Goal: Information Seeking & Learning: Learn about a topic

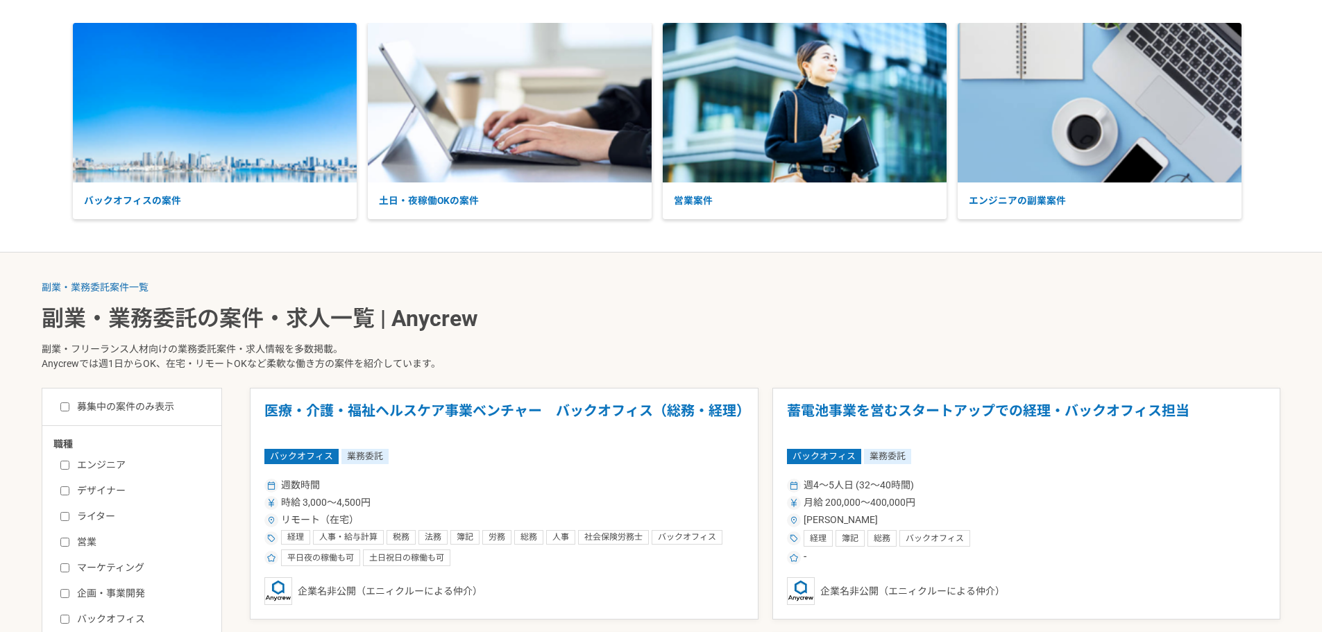
scroll to position [139, 0]
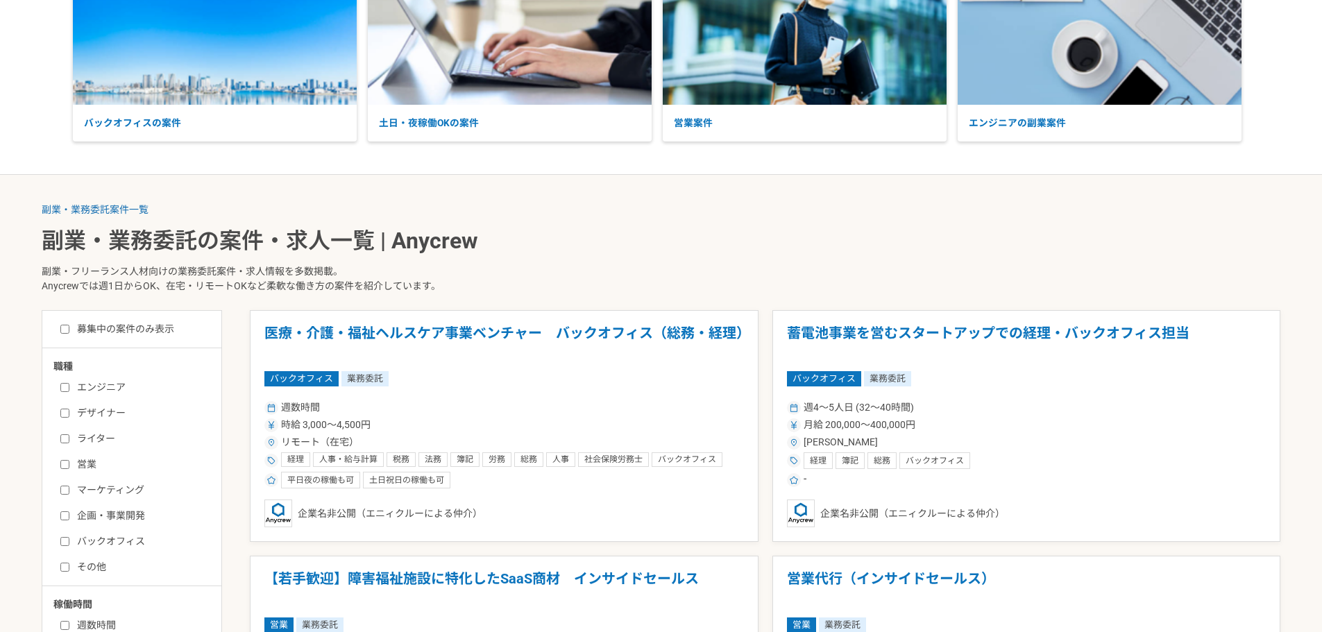
click at [80, 440] on label "ライター" at bounding box center [140, 439] width 160 height 15
click at [69, 440] on input "ライター" at bounding box center [64, 439] width 9 height 9
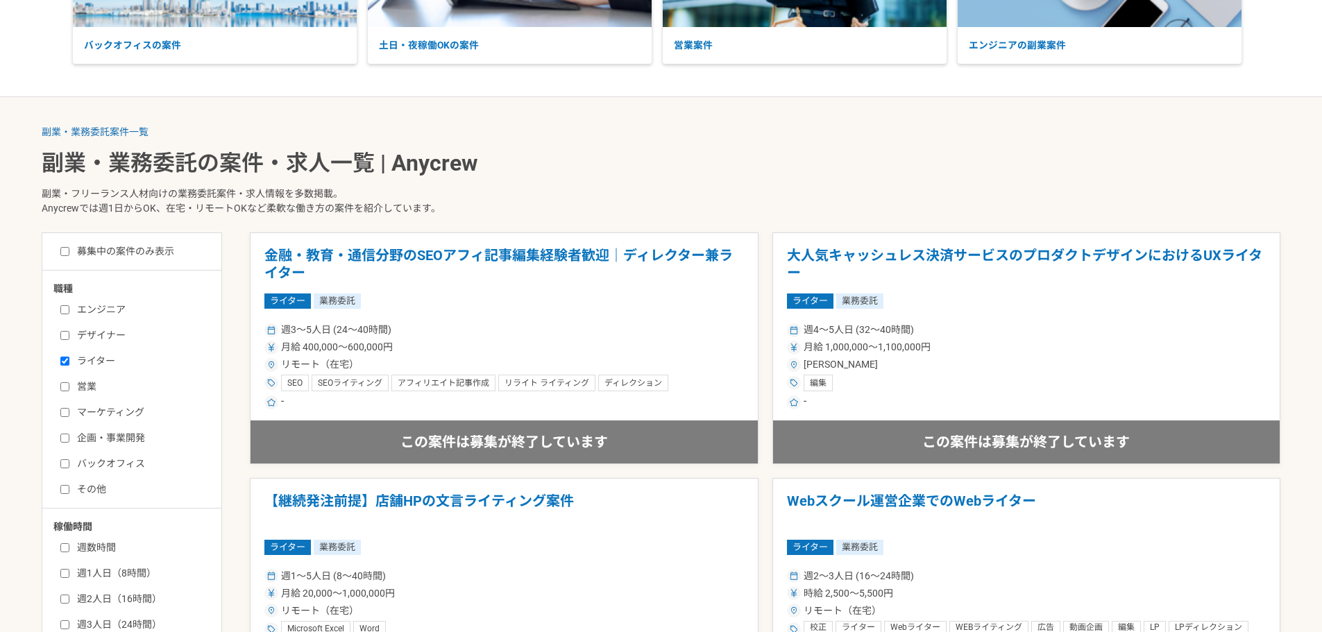
scroll to position [139, 0]
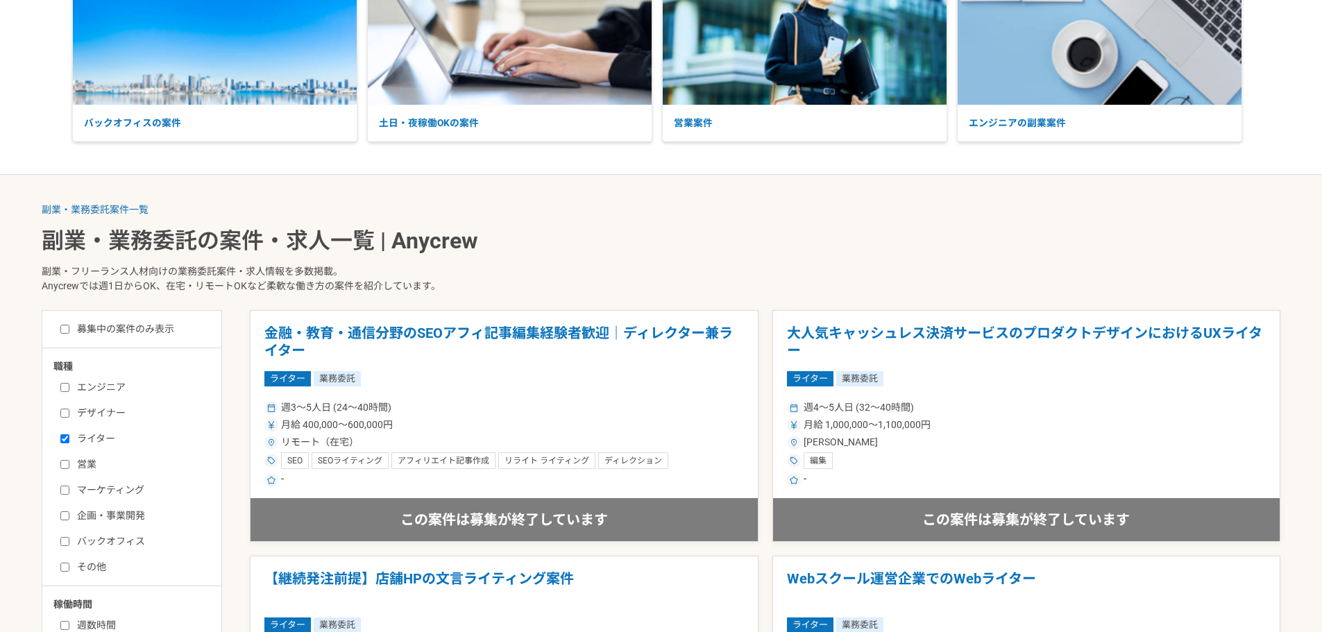
click at [92, 439] on label "ライター" at bounding box center [140, 439] width 160 height 15
click at [69, 439] on input "ライター" at bounding box center [64, 439] width 9 height 9
checkbox input "false"
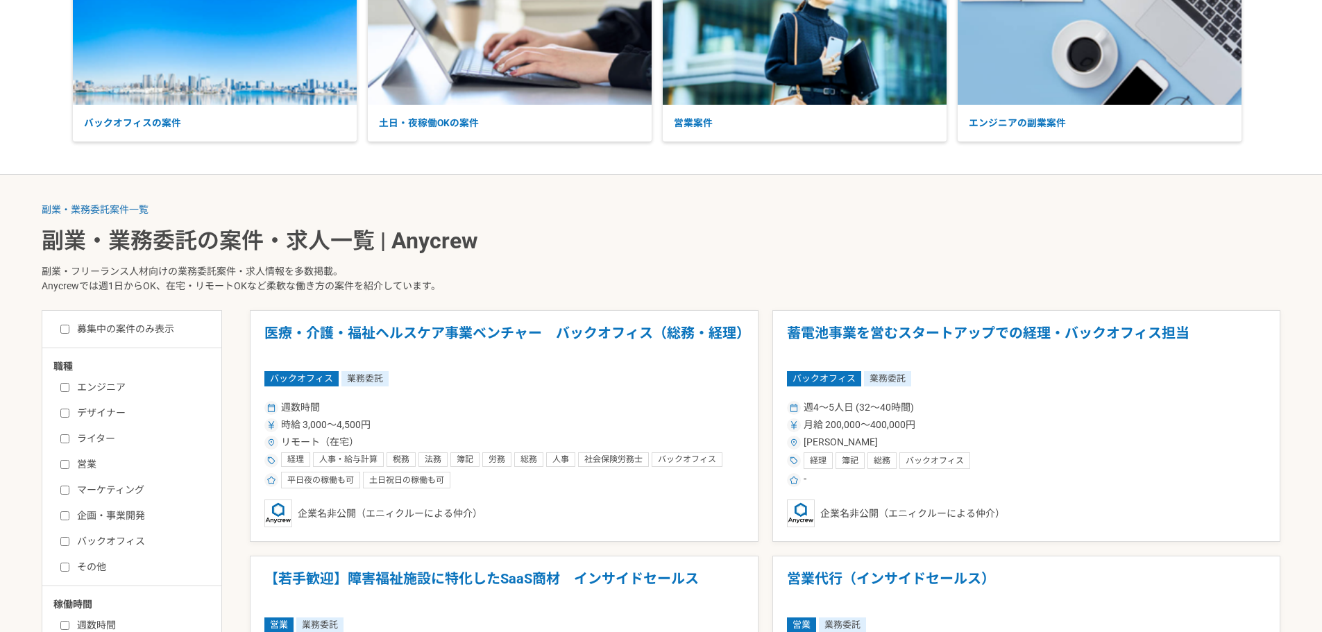
click at [96, 388] on label "エンジニア" at bounding box center [140, 387] width 160 height 15
click at [69, 388] on input "エンジニア" at bounding box center [64, 387] width 9 height 9
checkbox input "true"
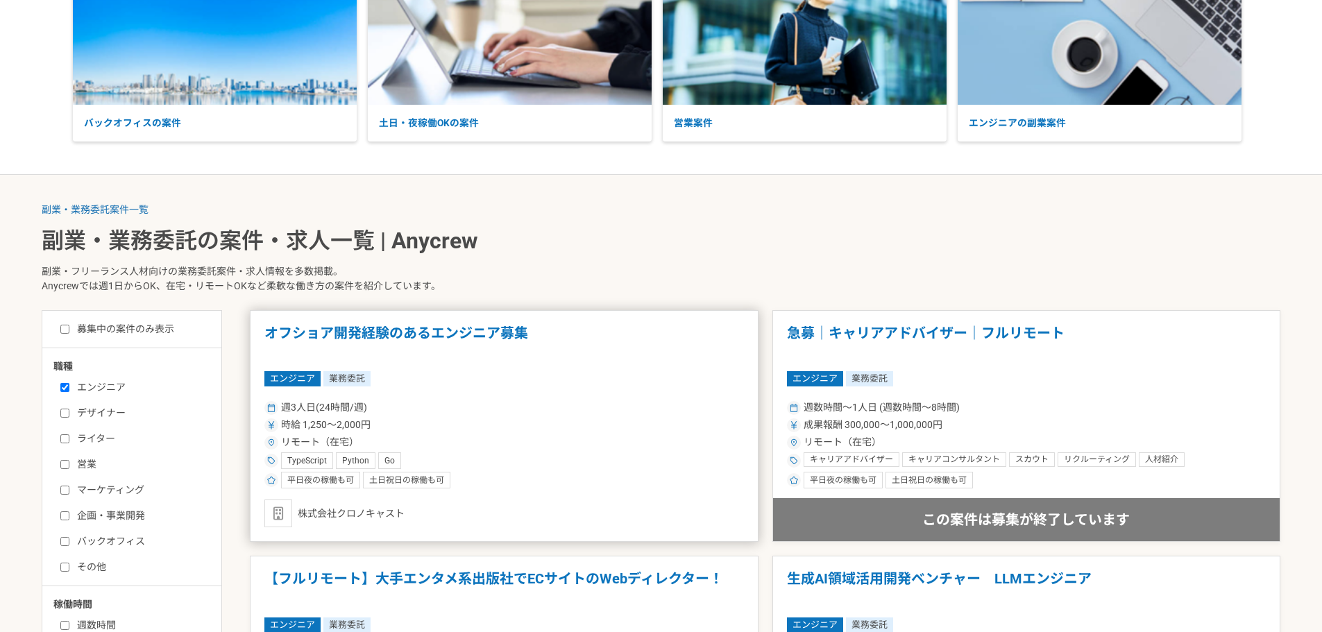
click at [419, 417] on div "週3人日(24時間/週) 時給 1,250〜2,000円 リモート（在宅） TypeScript Python Go 平日夜の稼働も可 土日祝日の稼働も可" at bounding box center [504, 443] width 480 height 91
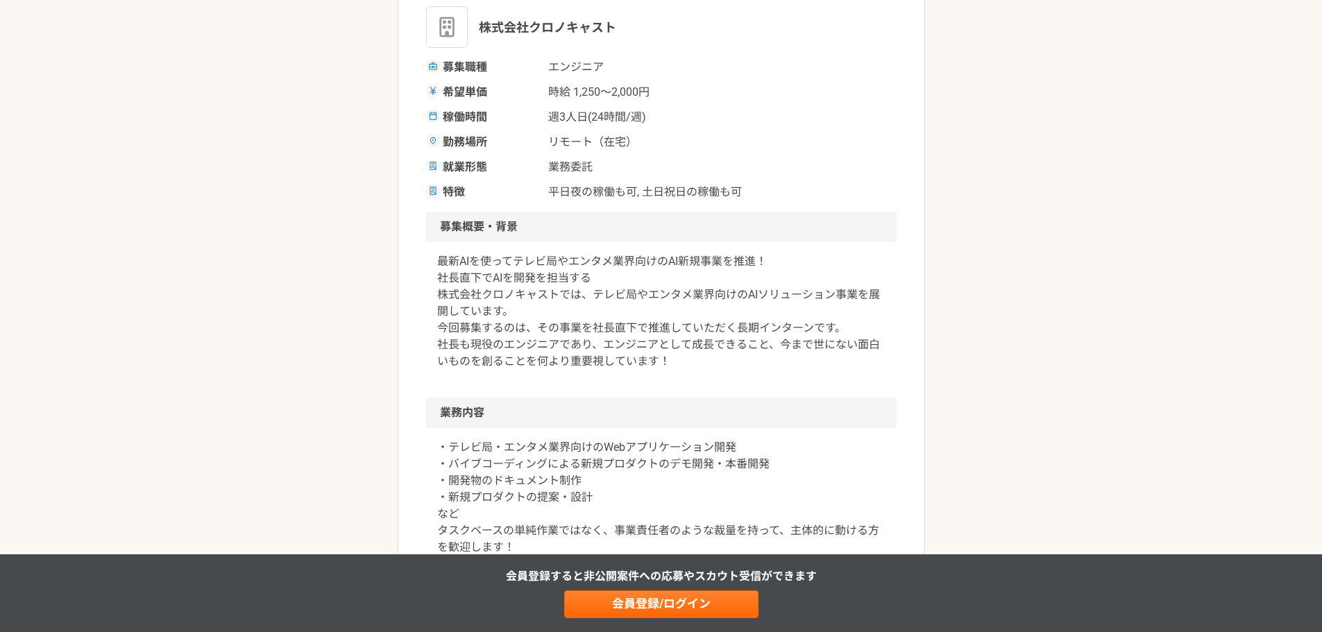
scroll to position [208, 0]
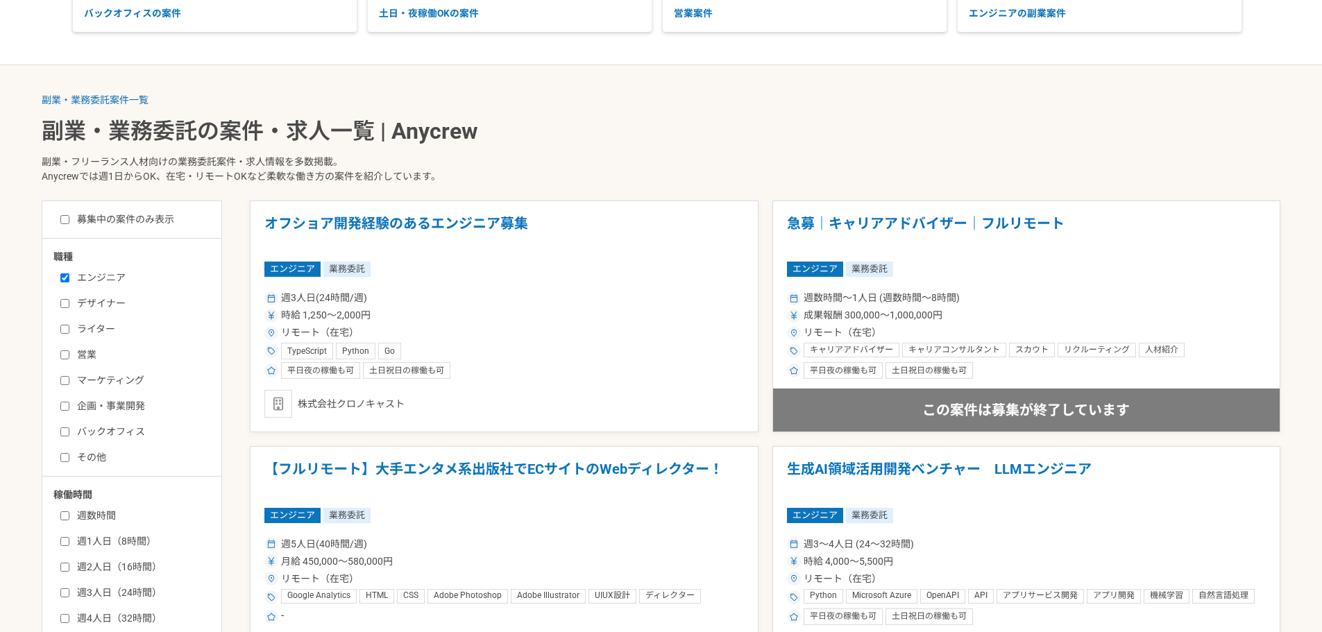
scroll to position [278, 0]
